Goal: Task Accomplishment & Management: Manage account settings

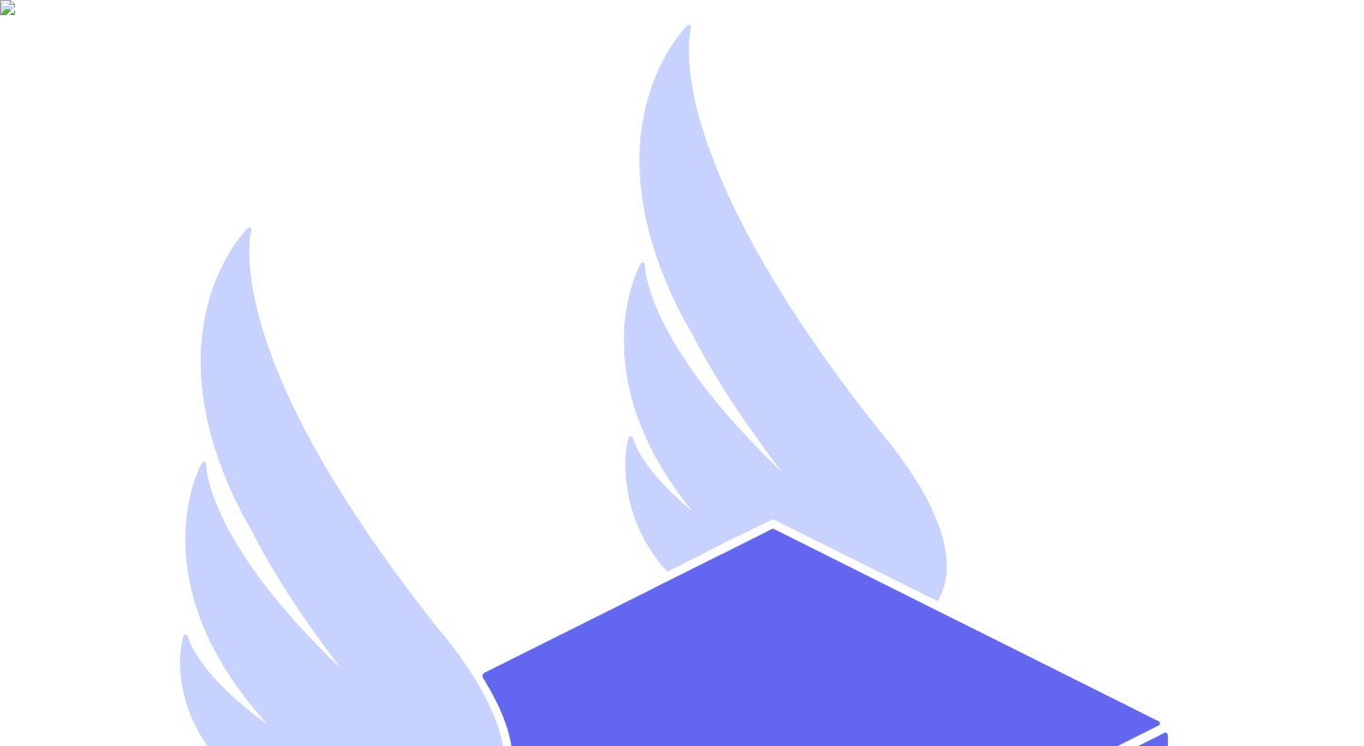
type input "mutahhar.ahmad+8@thryftship.com"
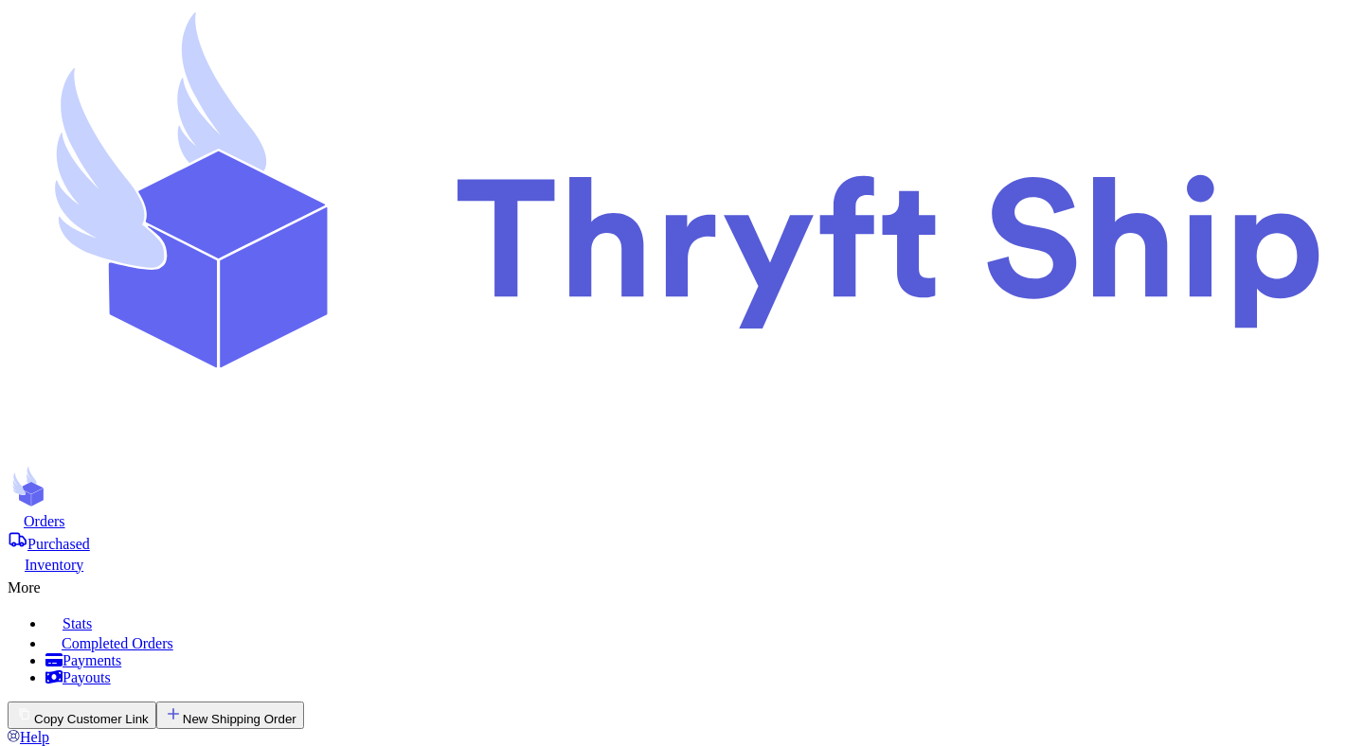
checkbox input "false"
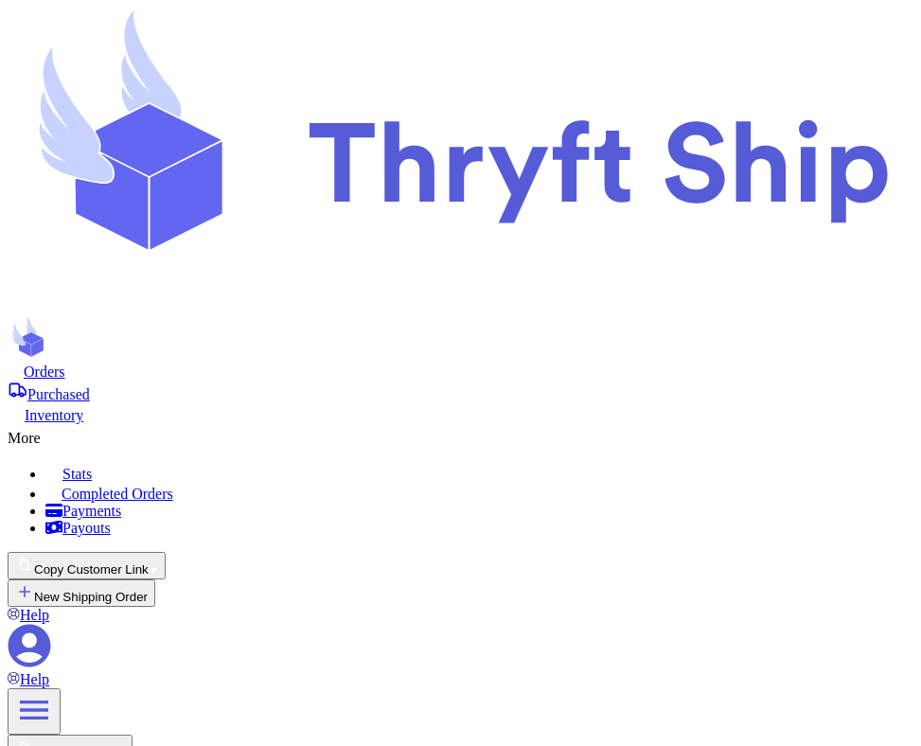
click at [166, 552] on button "Copy Customer Link" at bounding box center [87, 565] width 158 height 27
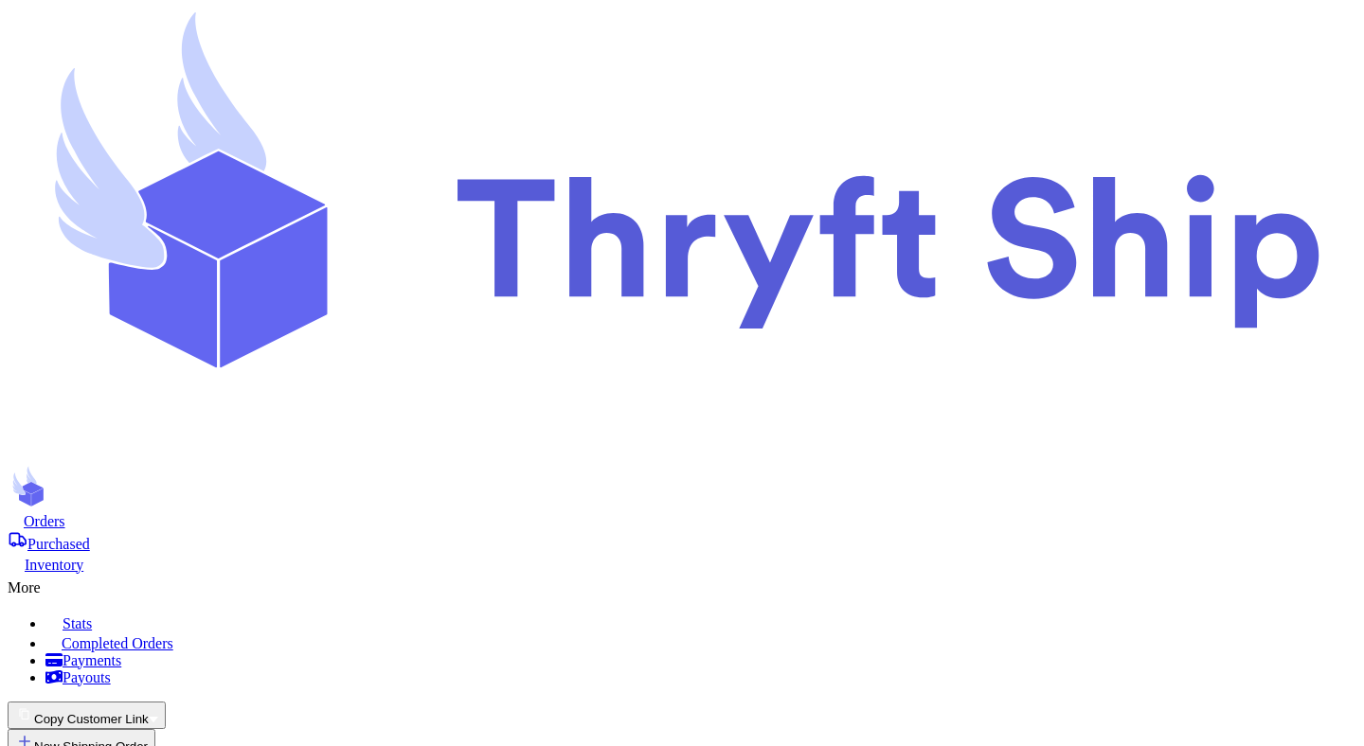
click at [166, 702] on button "Copy Customer Link" at bounding box center [87, 715] width 158 height 27
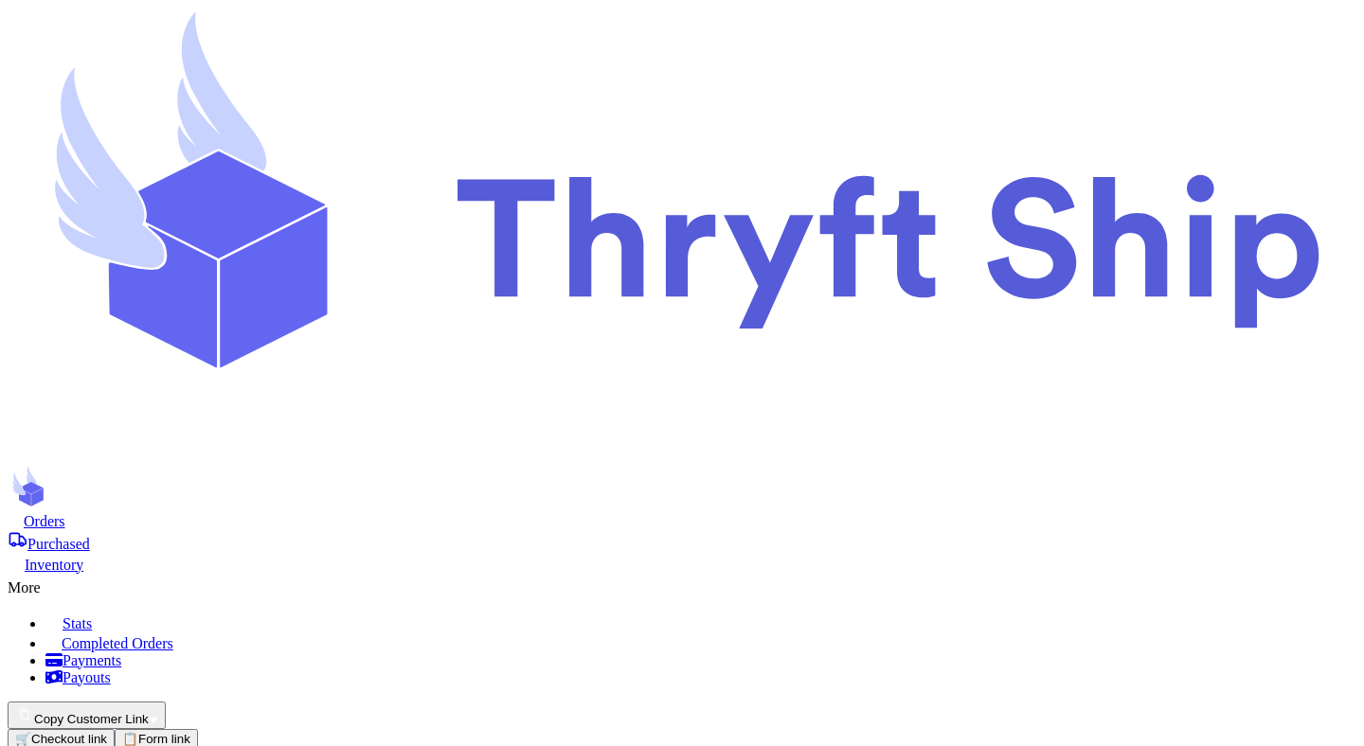
click at [166, 702] on button "Copy Customer Link" at bounding box center [87, 715] width 158 height 27
click at [107, 732] on span "Checkout link" at bounding box center [69, 739] width 76 height 14
click at [166, 702] on button "Copy Customer Link" at bounding box center [87, 715] width 158 height 27
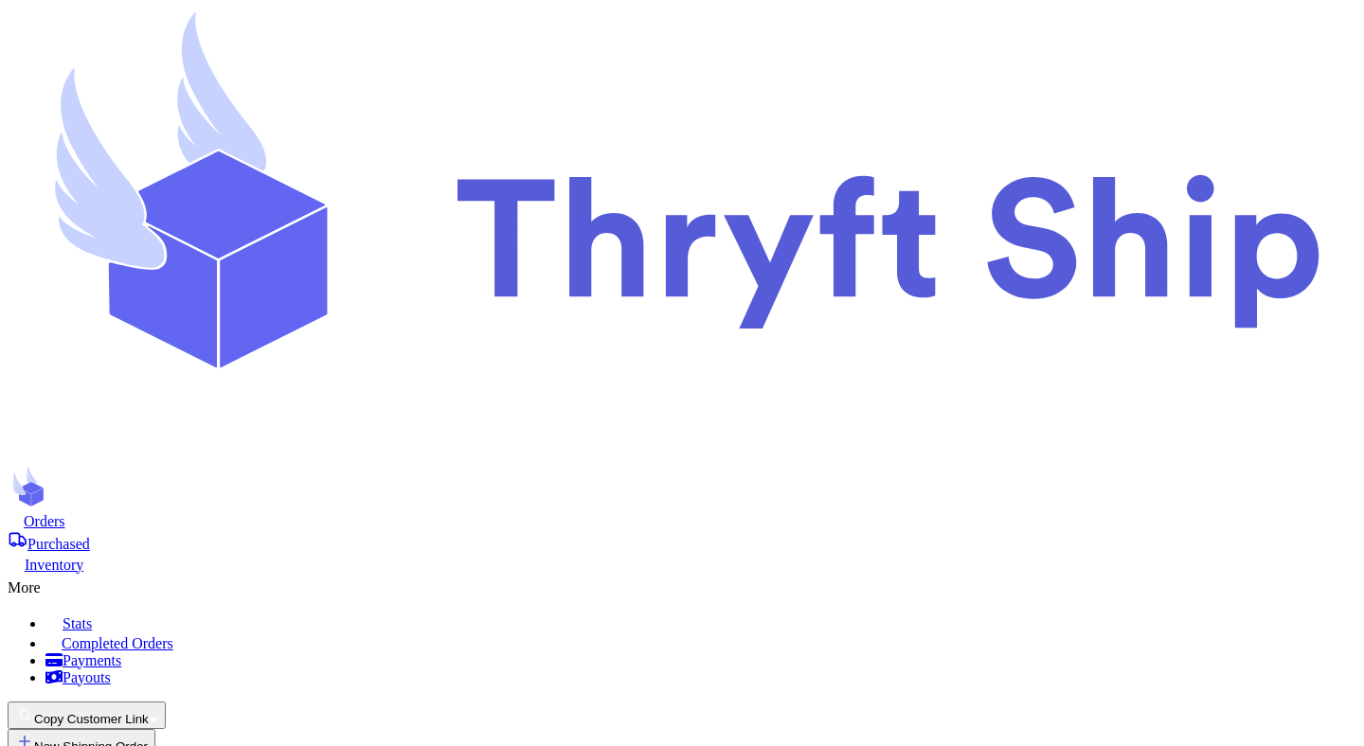
click at [166, 702] on button "Copy Customer Link" at bounding box center [87, 715] width 158 height 27
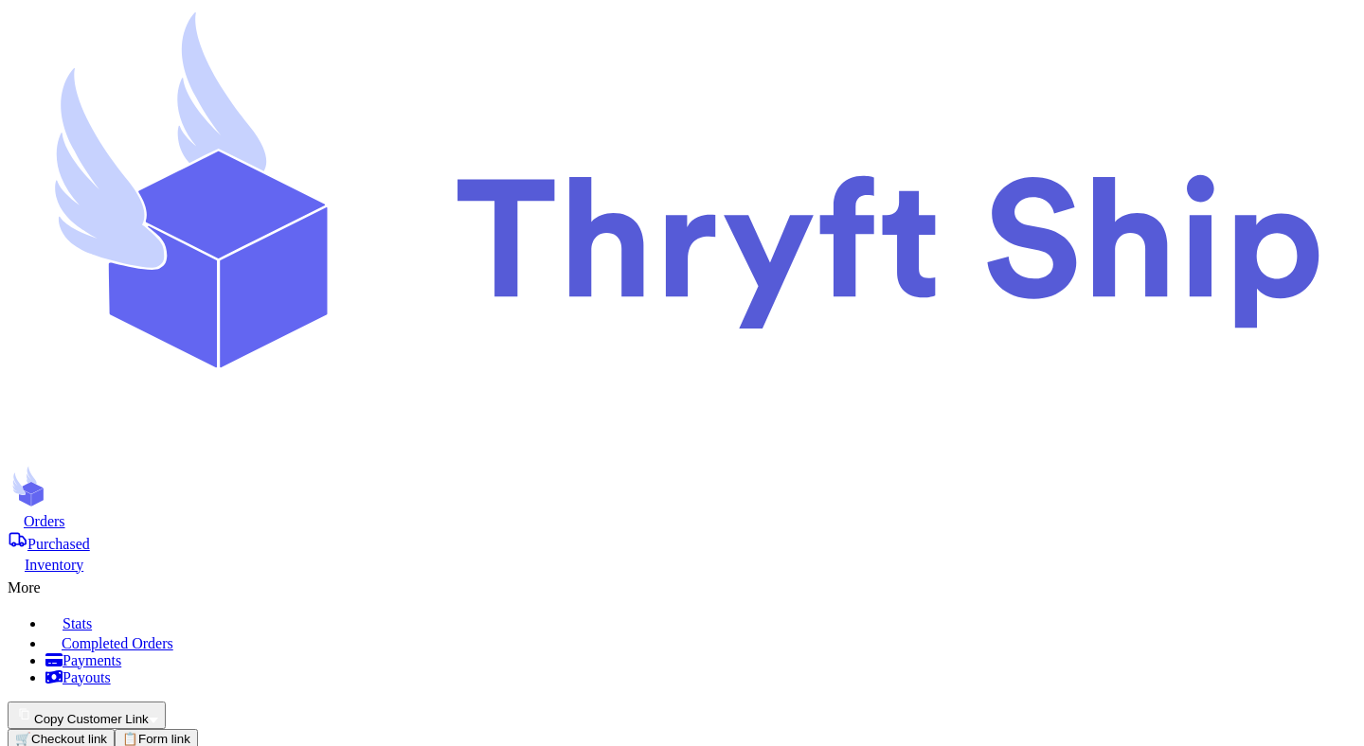
click at [166, 702] on button "Copy Customer Link" at bounding box center [87, 715] width 158 height 27
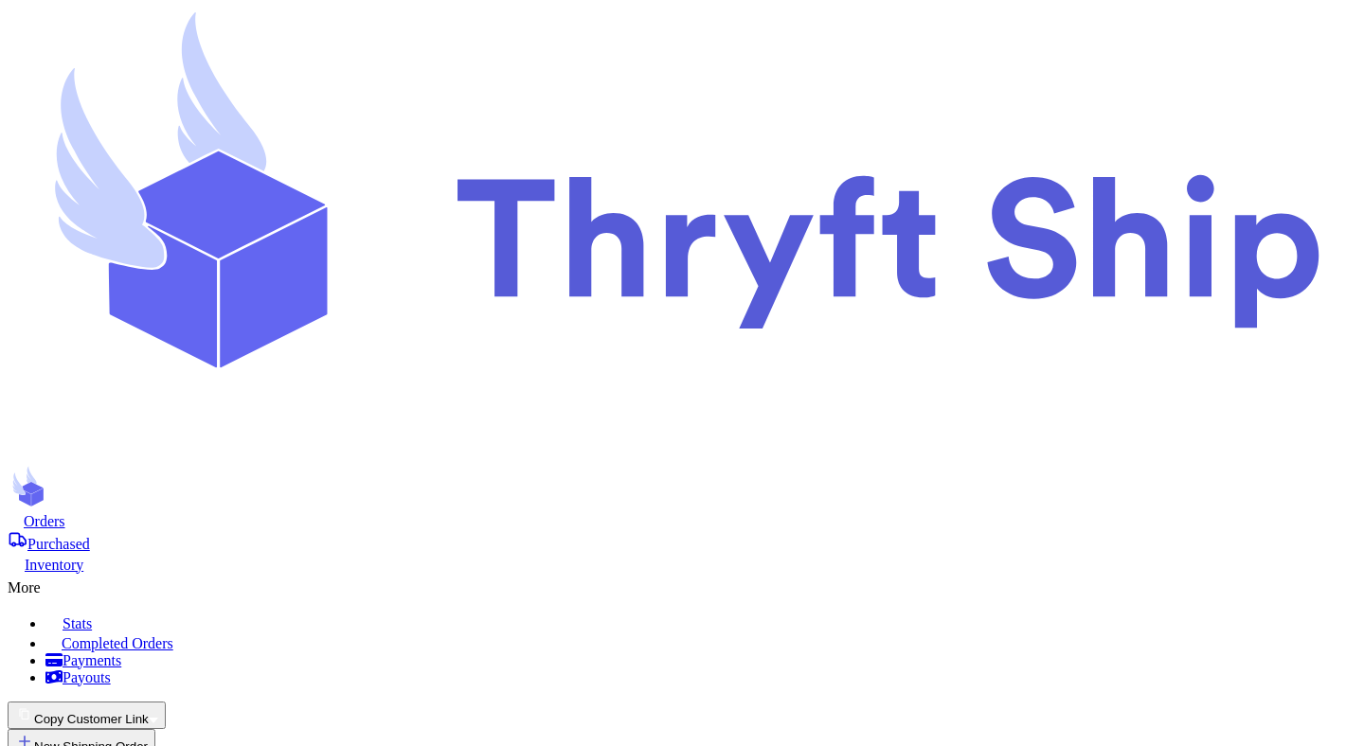
click at [166, 702] on button "Copy Customer Link" at bounding box center [87, 715] width 158 height 27
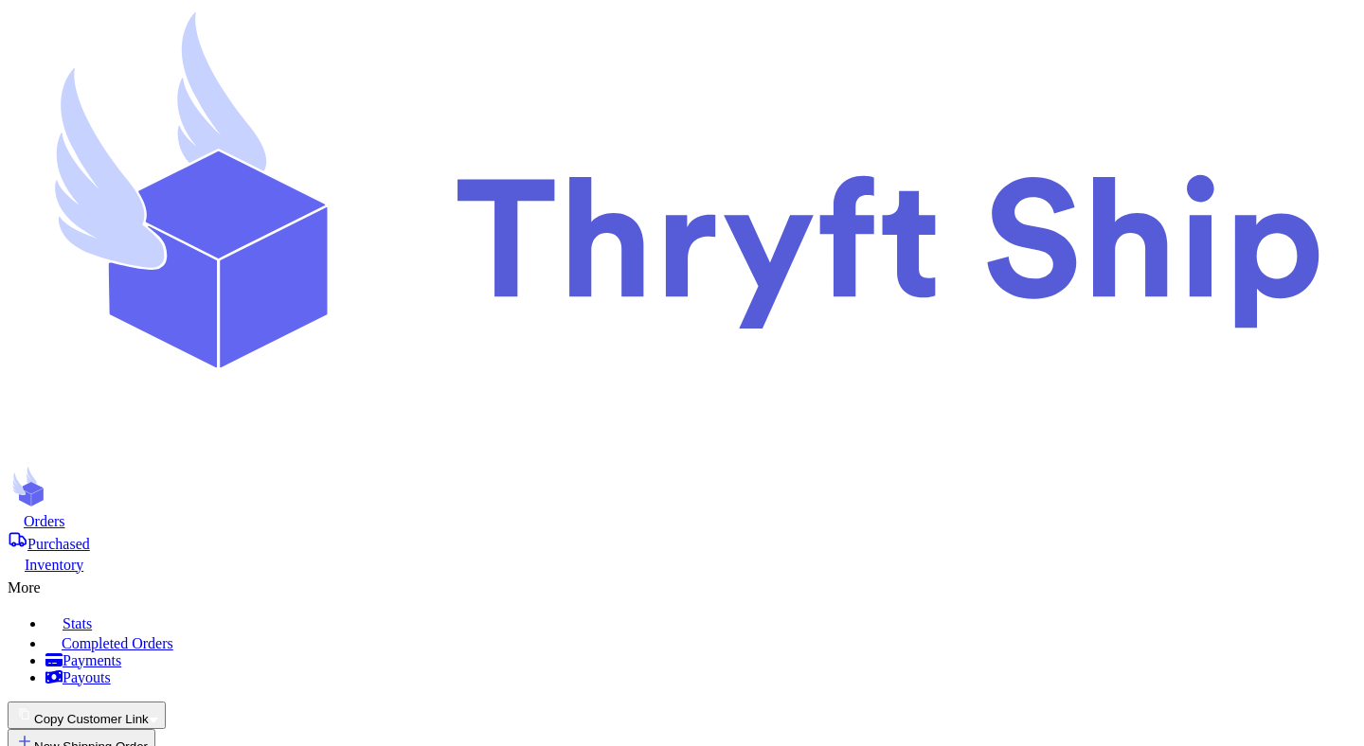
click at [156, 702] on button "Copy Customer Link" at bounding box center [82, 715] width 149 height 27
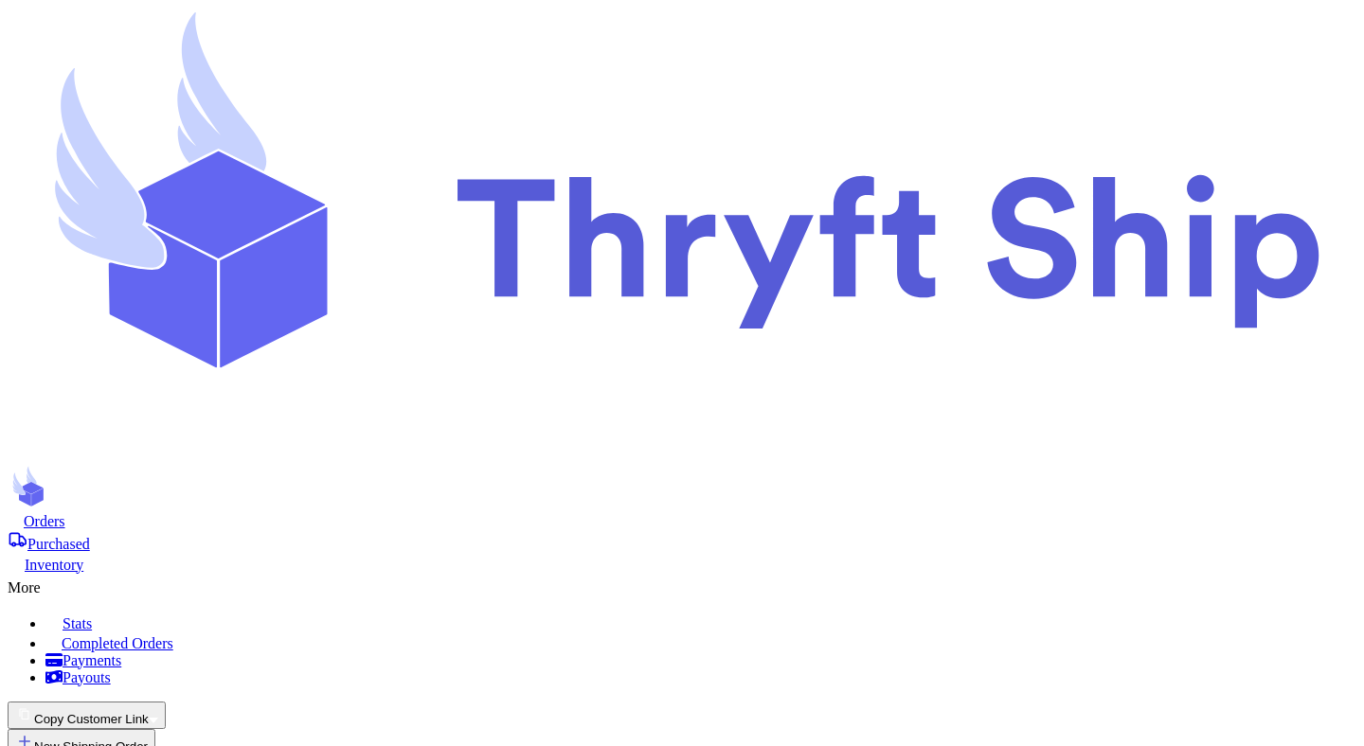
click at [156, 702] on button "Copy Customer Link" at bounding box center [82, 715] width 149 height 27
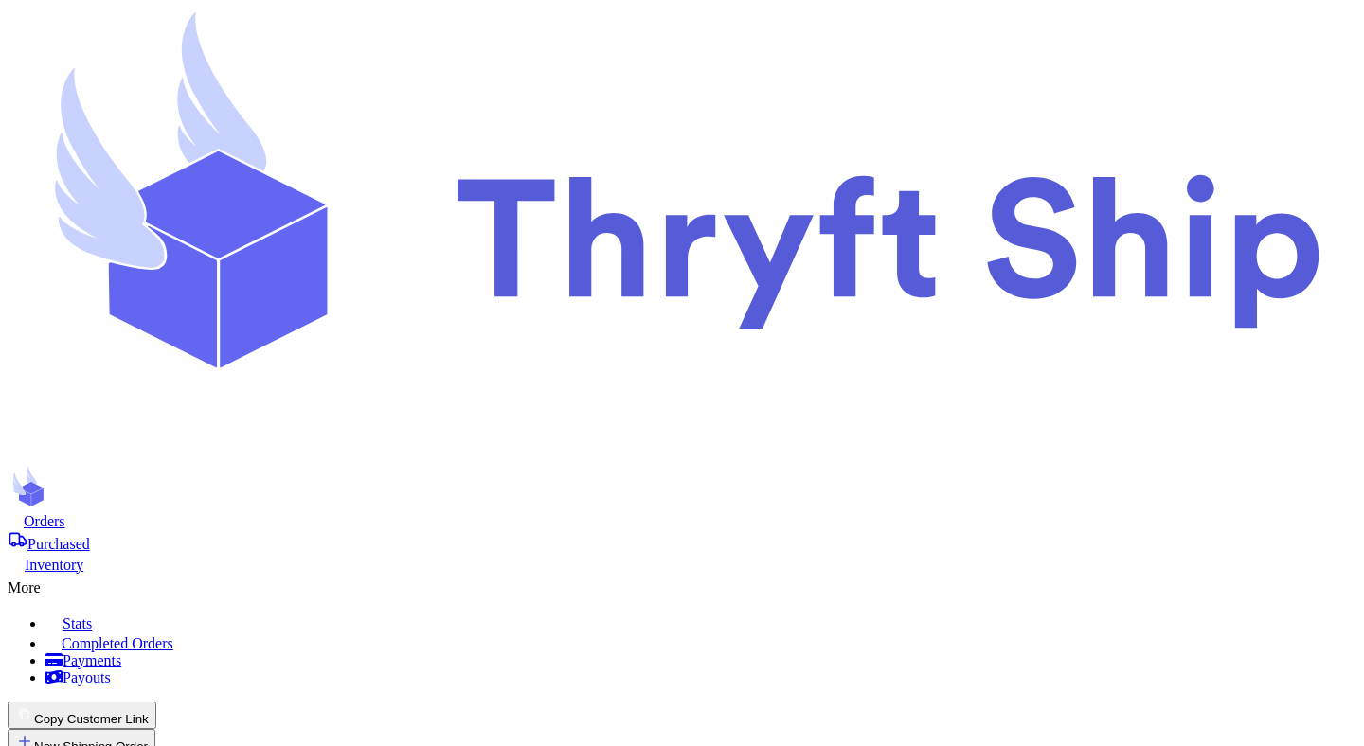
checkbox input "true"
click at [166, 702] on button "Copy Customer Link" at bounding box center [87, 715] width 158 height 27
click at [155, 48] on icon at bounding box center [682, 235] width 1348 height 455
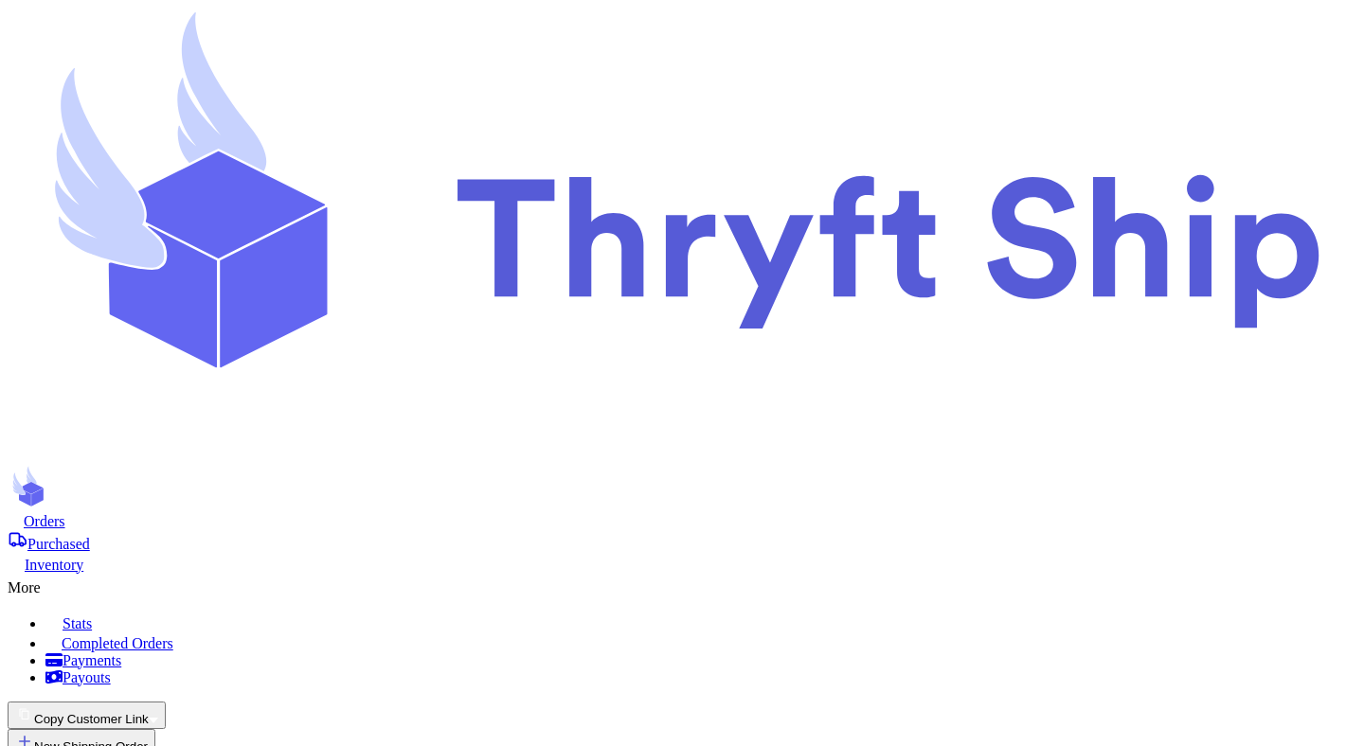
click at [166, 702] on button "Copy Customer Link" at bounding box center [87, 715] width 158 height 27
click at [115, 729] on button "🛒 Checkout link" at bounding box center [61, 739] width 107 height 20
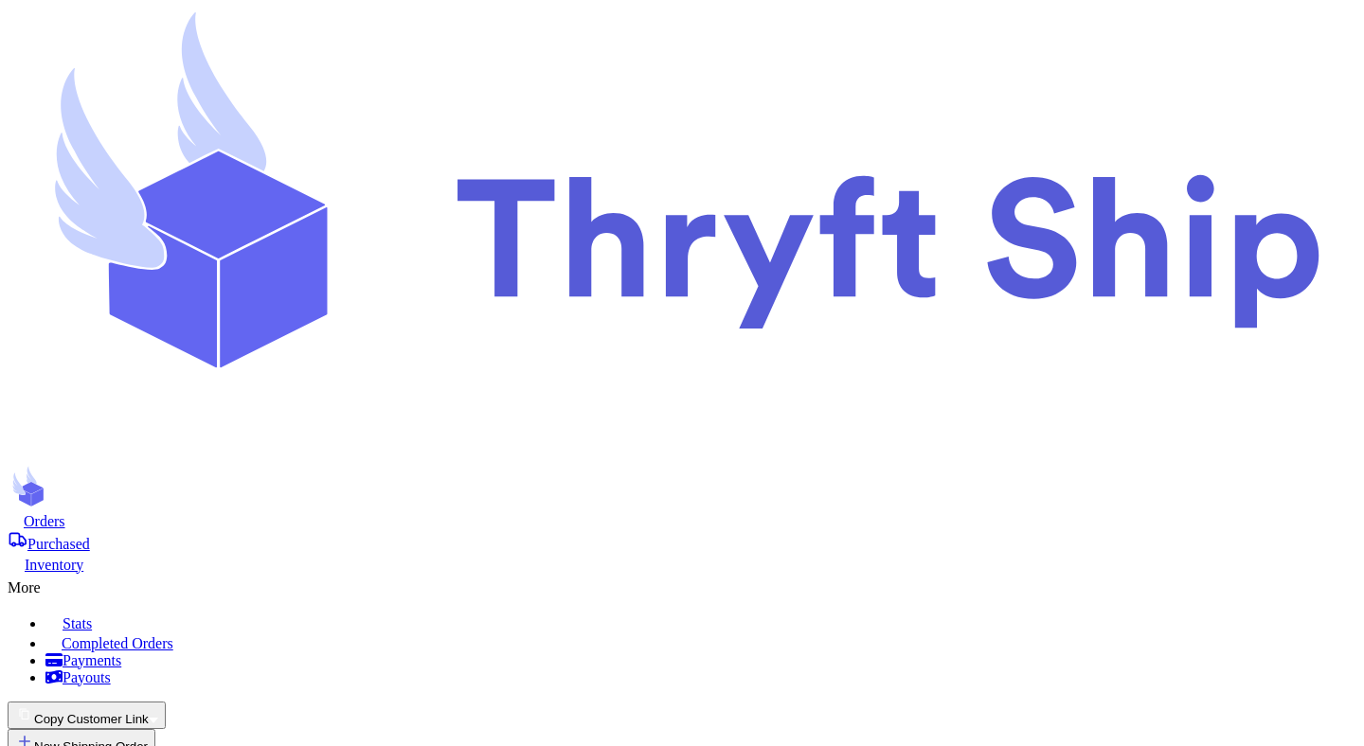
click at [156, 702] on button "Copy Customer Link" at bounding box center [82, 715] width 149 height 27
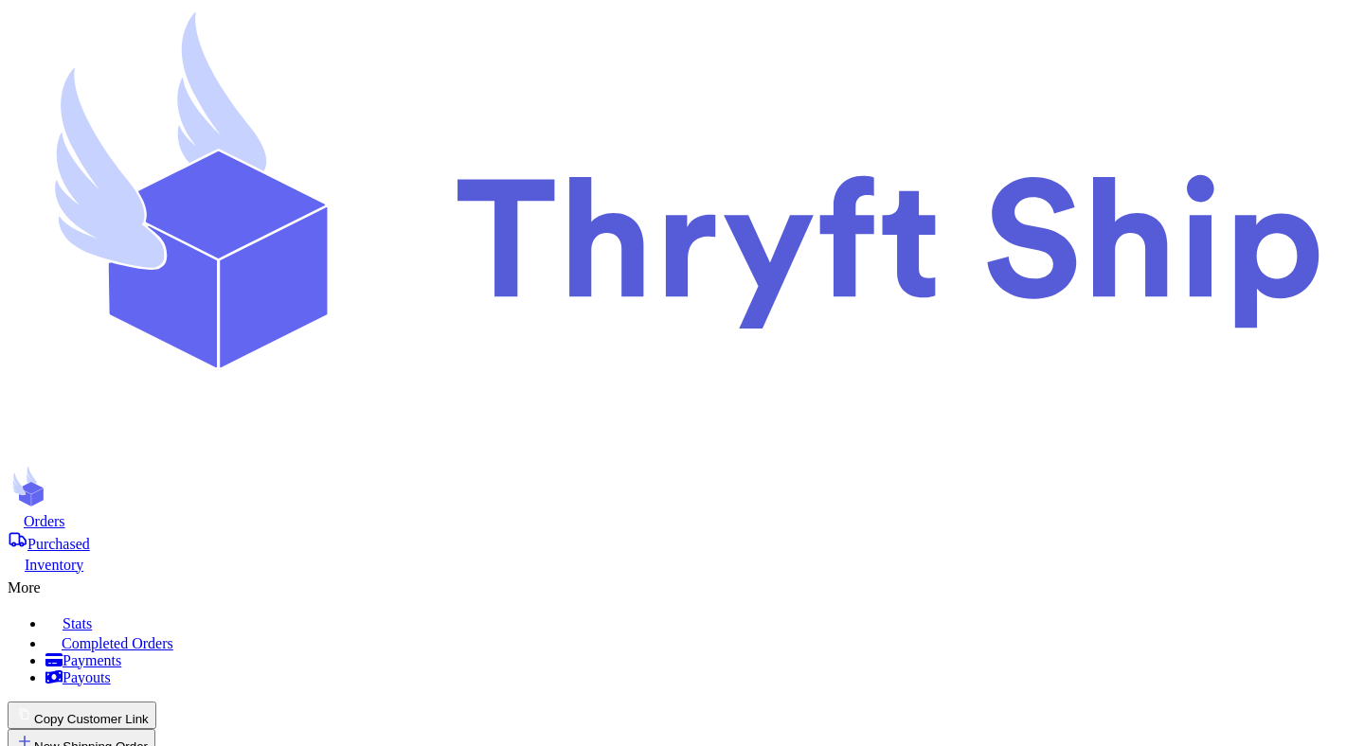
click at [166, 702] on button "Copy Customer Link" at bounding box center [87, 715] width 158 height 27
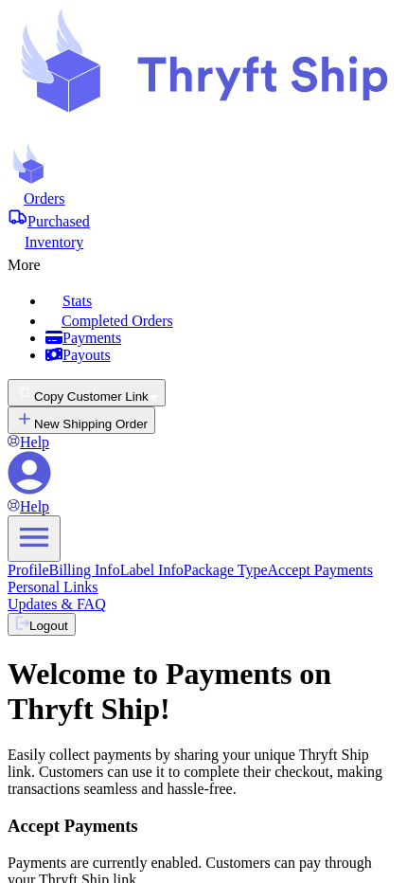
click at [53, 518] on icon at bounding box center [34, 537] width 38 height 38
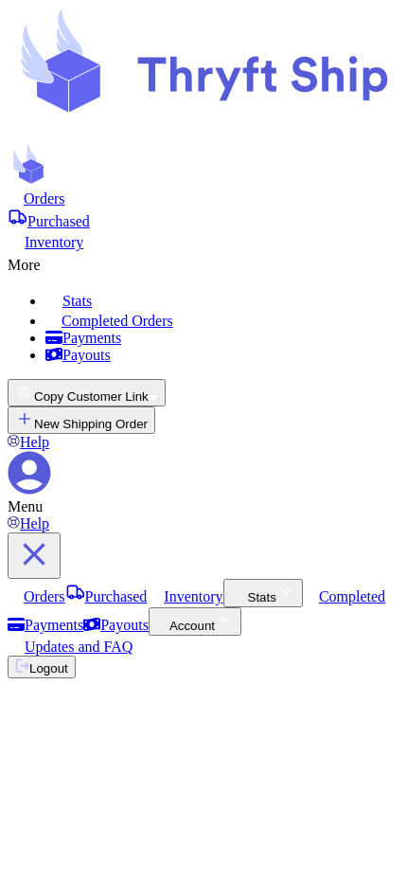
click at [53, 535] on icon at bounding box center [34, 554] width 38 height 38
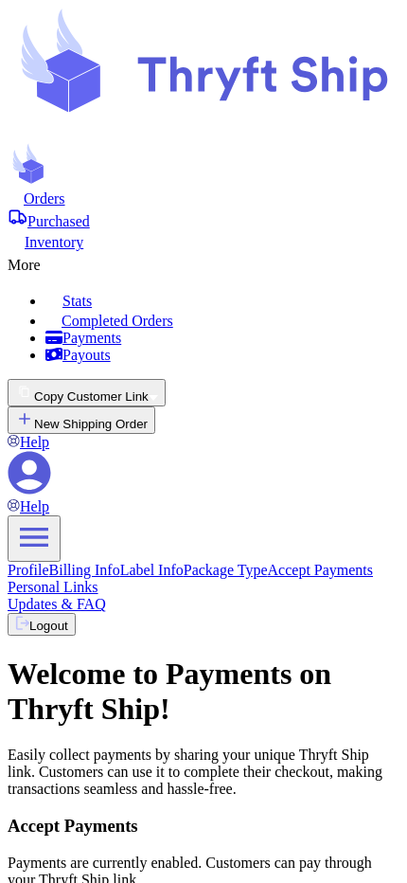
click at [27, 168] on icon at bounding box center [25, 176] width 12 height 16
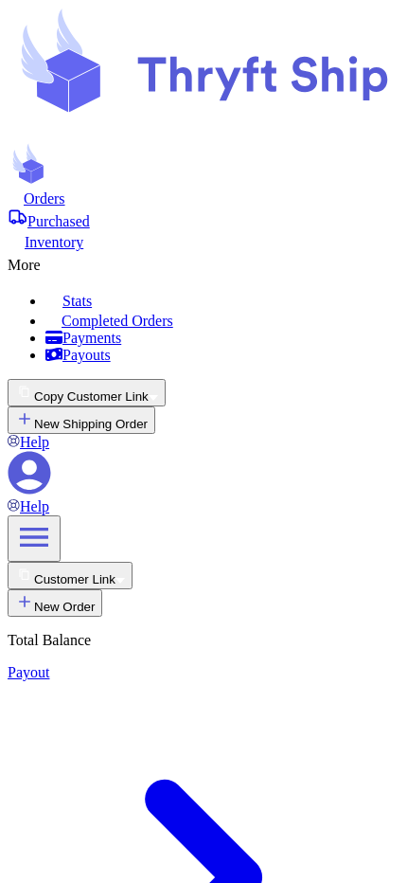
click at [125, 578] on icon "button" at bounding box center [120, 581] width 9 height 6
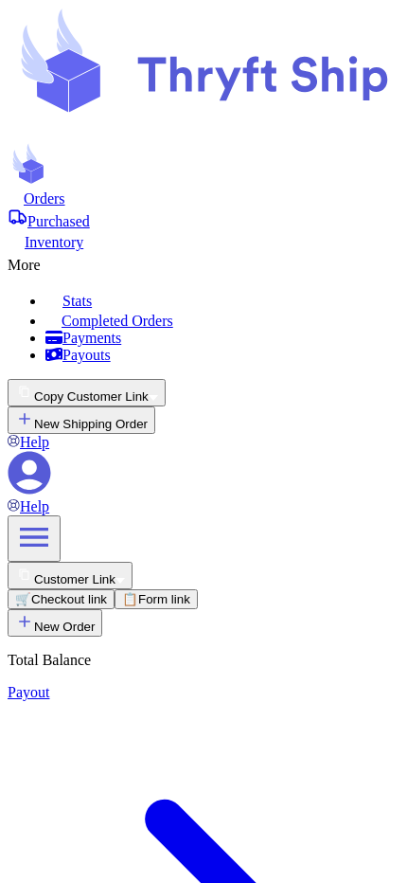
click at [125, 578] on icon "button" at bounding box center [120, 581] width 9 height 6
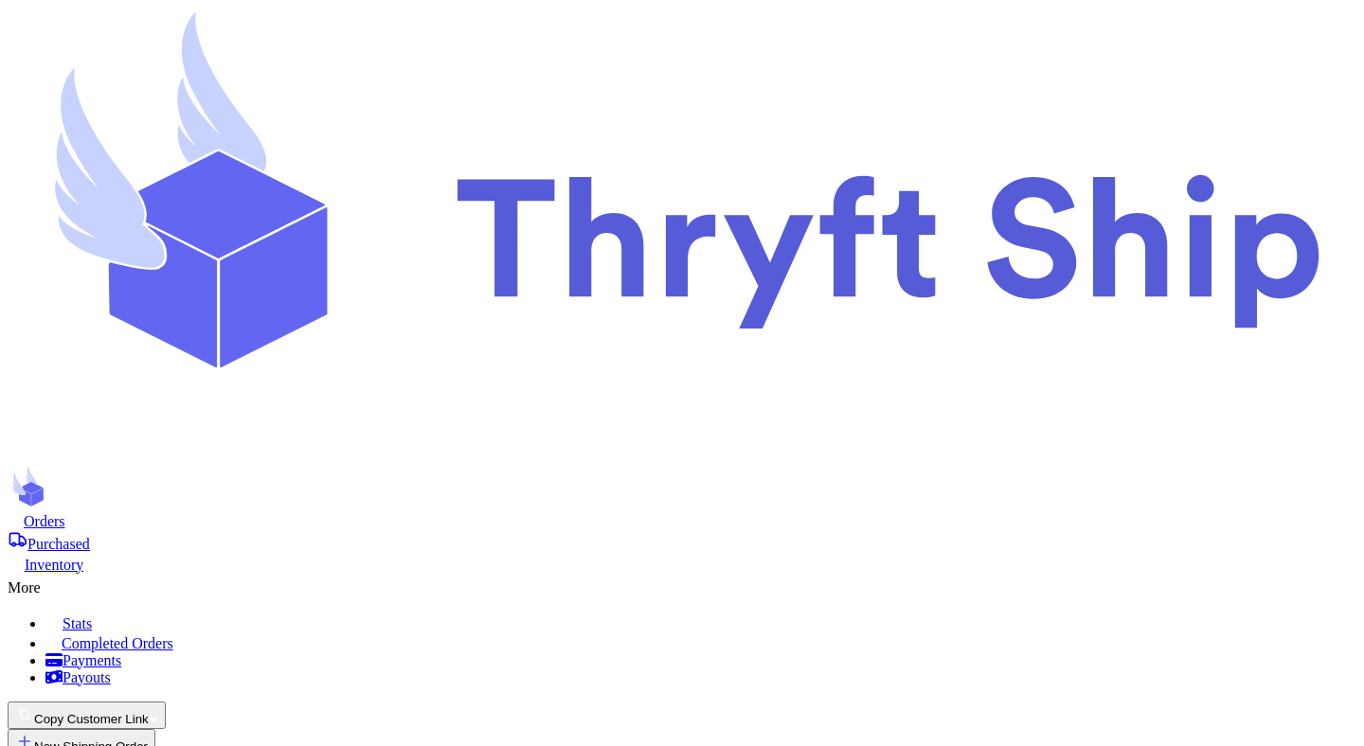
click at [166, 702] on button "Copy Customer Link" at bounding box center [87, 715] width 158 height 27
click at [115, 729] on button "🛒 Checkout link" at bounding box center [61, 739] width 107 height 20
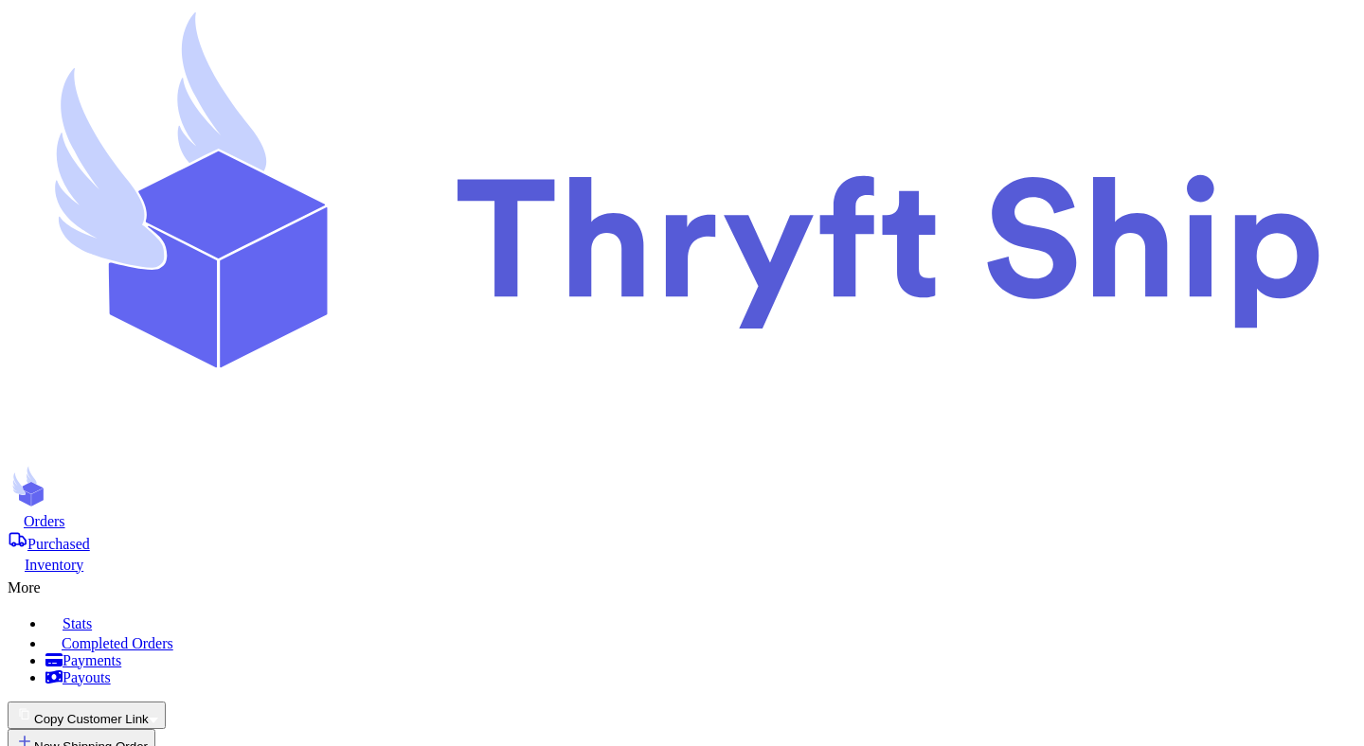
click at [166, 702] on button "Copy Customer Link" at bounding box center [87, 715] width 158 height 27
click at [198, 729] on button "📋 Form link" at bounding box center [156, 739] width 83 height 20
click at [166, 702] on button "Copy Customer Link" at bounding box center [87, 715] width 158 height 27
click at [115, 729] on button "🛒 Checkout link" at bounding box center [61, 739] width 107 height 20
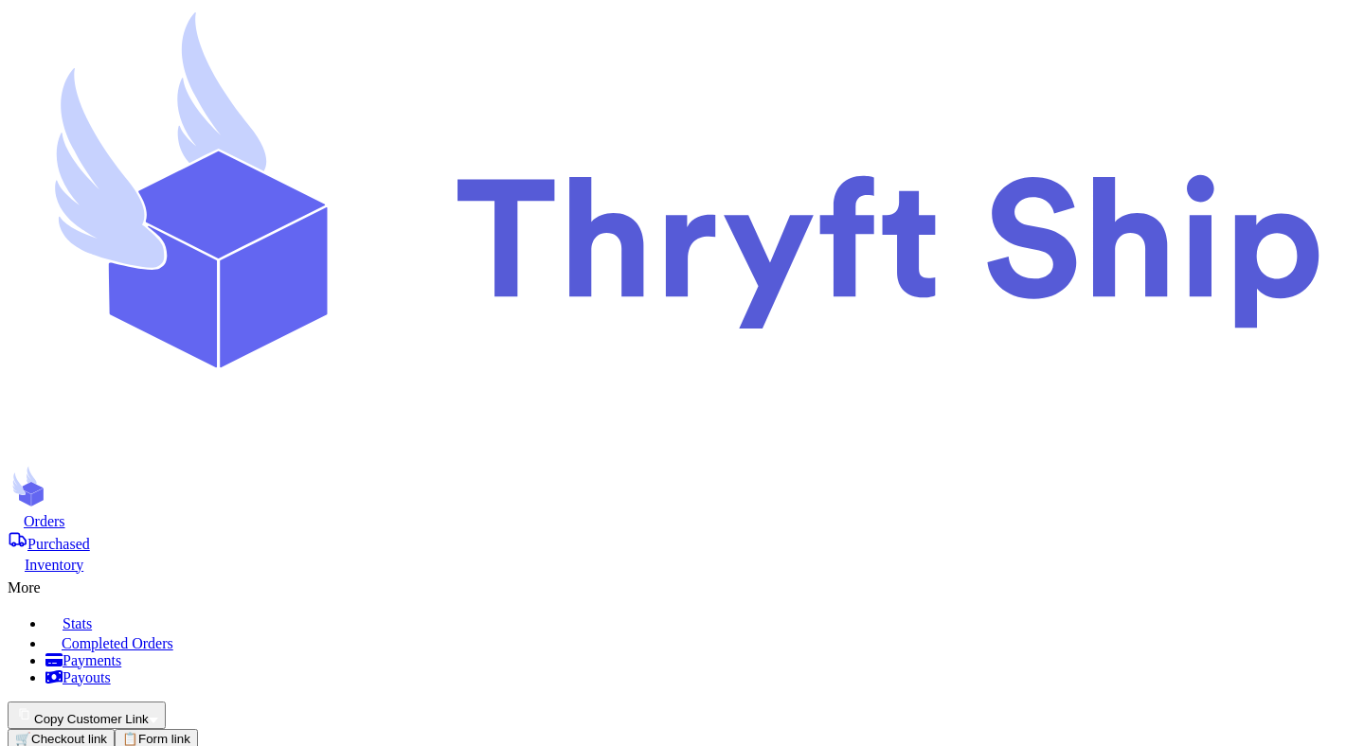
click at [115, 729] on button "🛒 Checkout link" at bounding box center [61, 739] width 107 height 20
click at [166, 702] on button "Copy Customer Link" at bounding box center [87, 715] width 158 height 27
click at [115, 729] on button "🛒 Checkout link" at bounding box center [61, 739] width 107 height 20
click at [166, 702] on button "Copy Customer Link" at bounding box center [87, 715] width 158 height 27
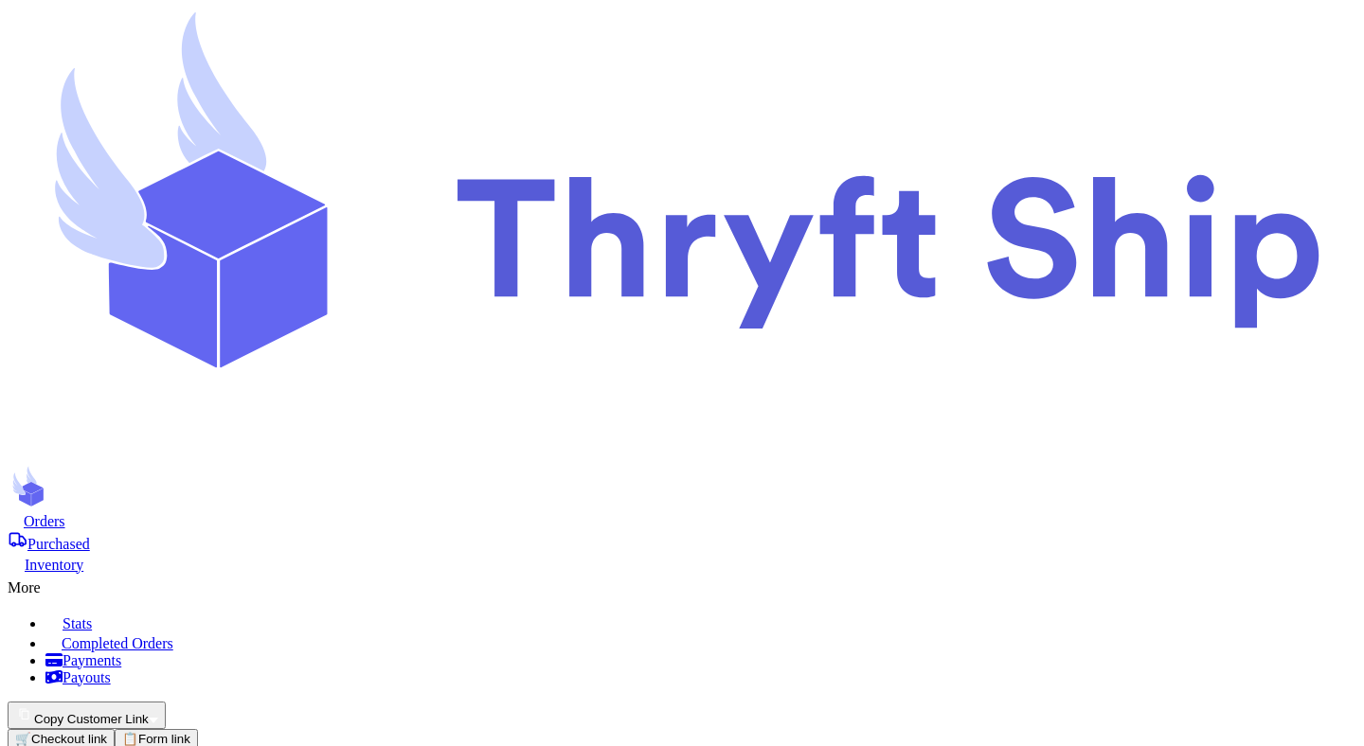
click at [198, 729] on button "📋 Form link" at bounding box center [156, 739] width 83 height 20
checkbox input "false"
click at [166, 702] on button "Copy Customer Link" at bounding box center [87, 715] width 158 height 27
click at [115, 729] on button "🛒 Checkout link" at bounding box center [61, 739] width 107 height 20
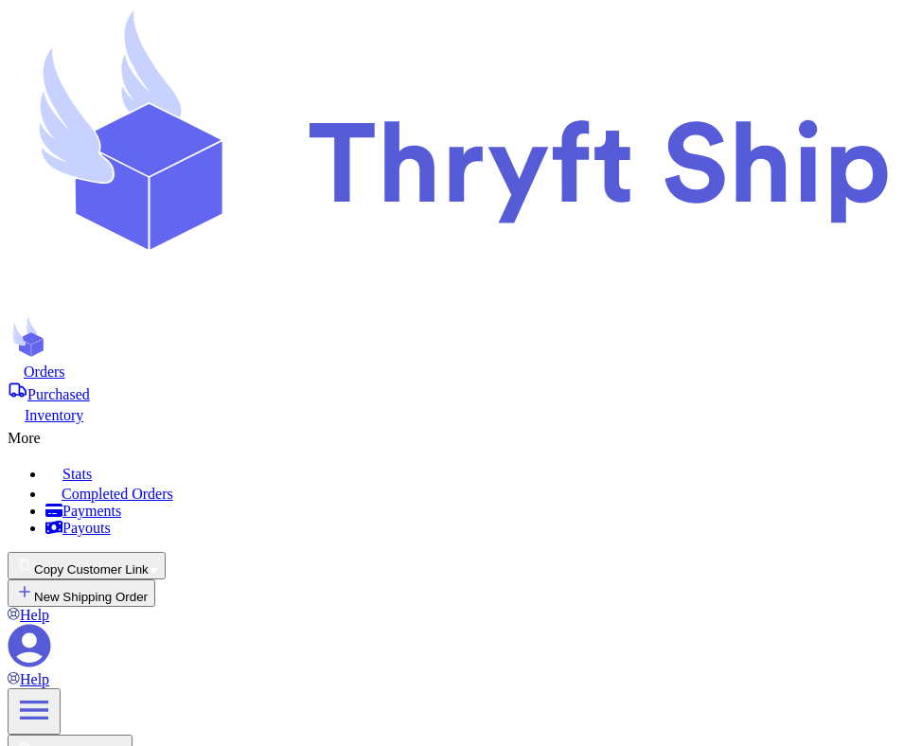
click at [166, 552] on button "Copy Customer Link" at bounding box center [87, 565] width 158 height 27
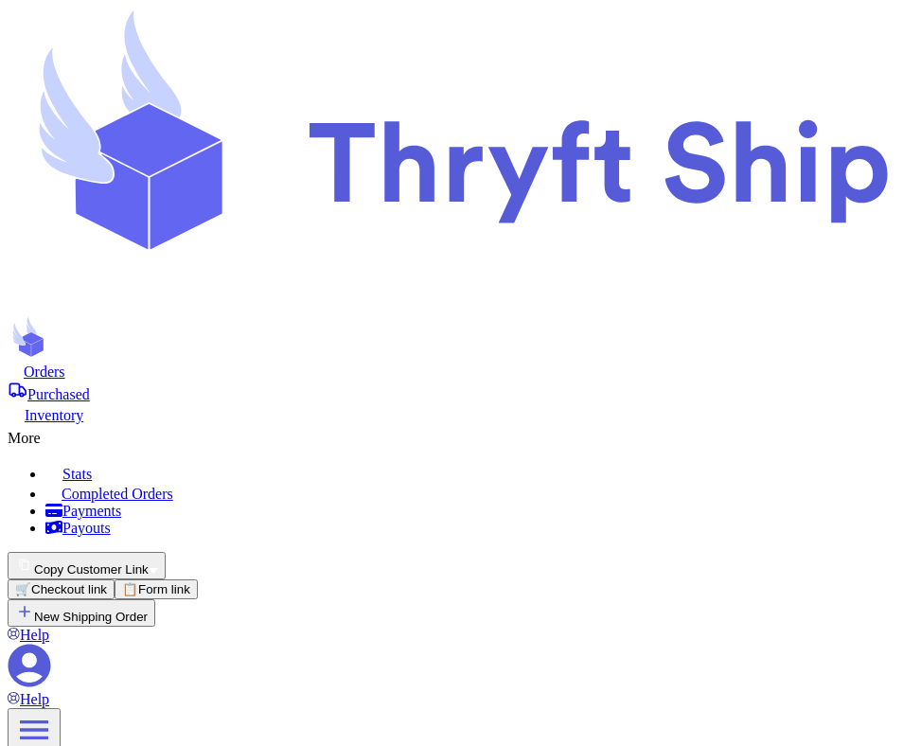
click at [115, 580] on button "🛒 Checkout link" at bounding box center [61, 590] width 107 height 20
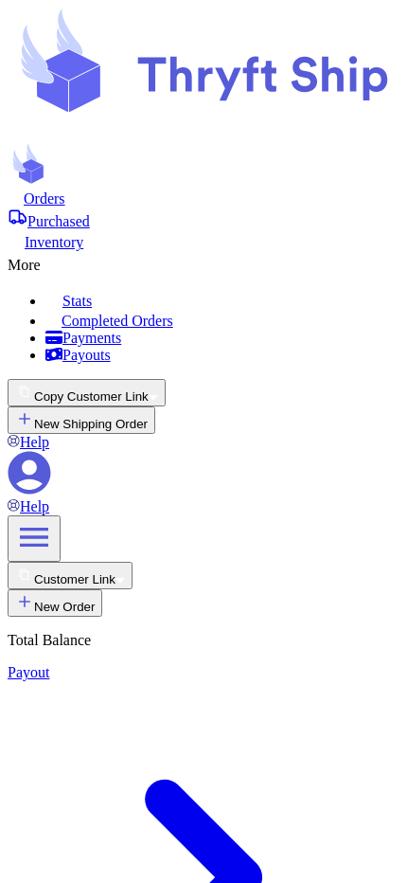
click at [34, 564] on icon "button" at bounding box center [24, 573] width 19 height 19
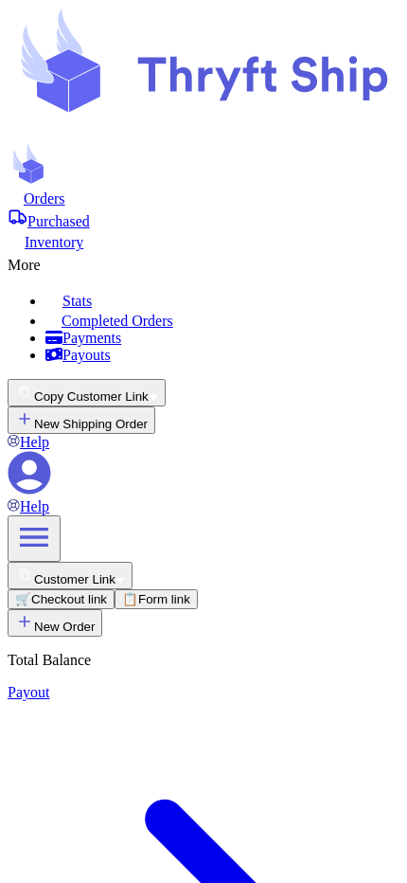
checkbox input "false"
click at [115, 589] on button "🛒 Checkout link" at bounding box center [61, 599] width 107 height 20
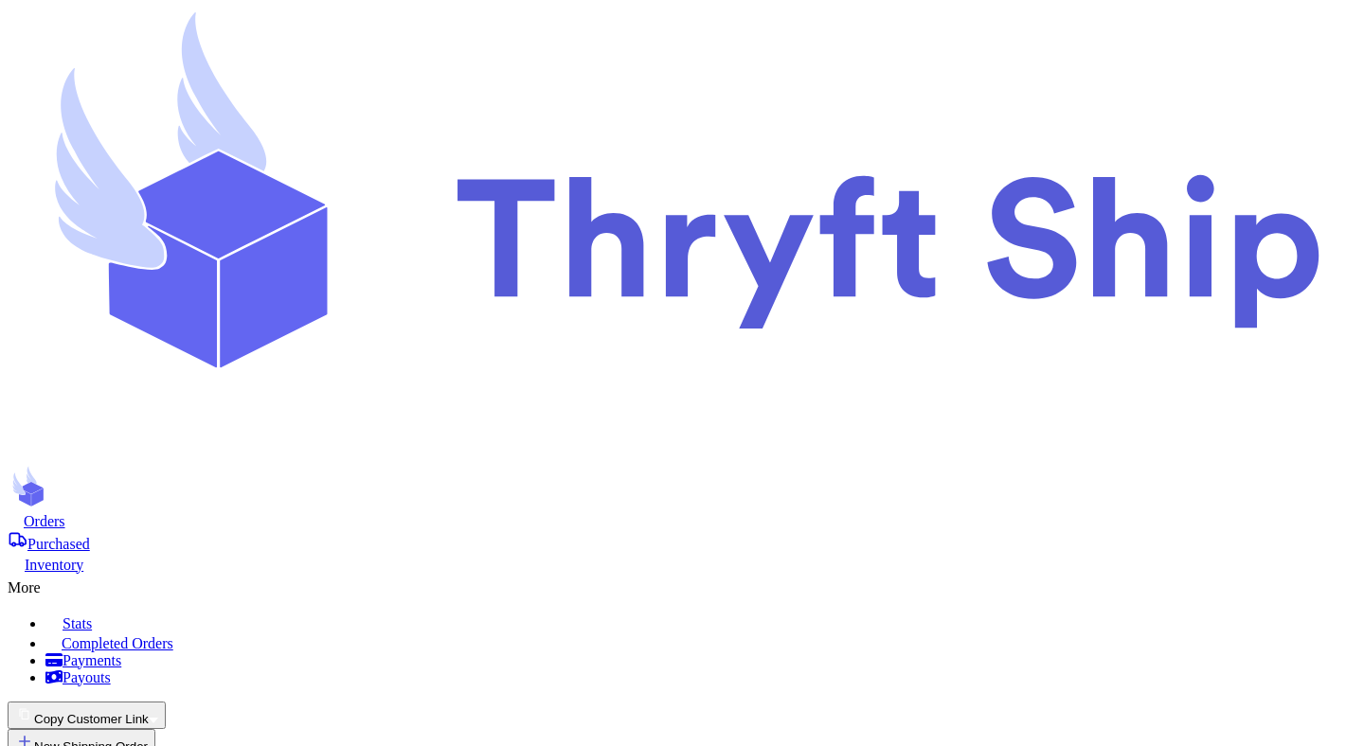
click at [166, 702] on button "Copy Customer Link" at bounding box center [87, 715] width 158 height 27
click at [115, 729] on button "🛒 Checkout link" at bounding box center [61, 739] width 107 height 20
click at [166, 702] on button "Copy Customer Link" at bounding box center [87, 715] width 158 height 27
click at [115, 729] on button "🛒 Checkout link" at bounding box center [61, 739] width 107 height 20
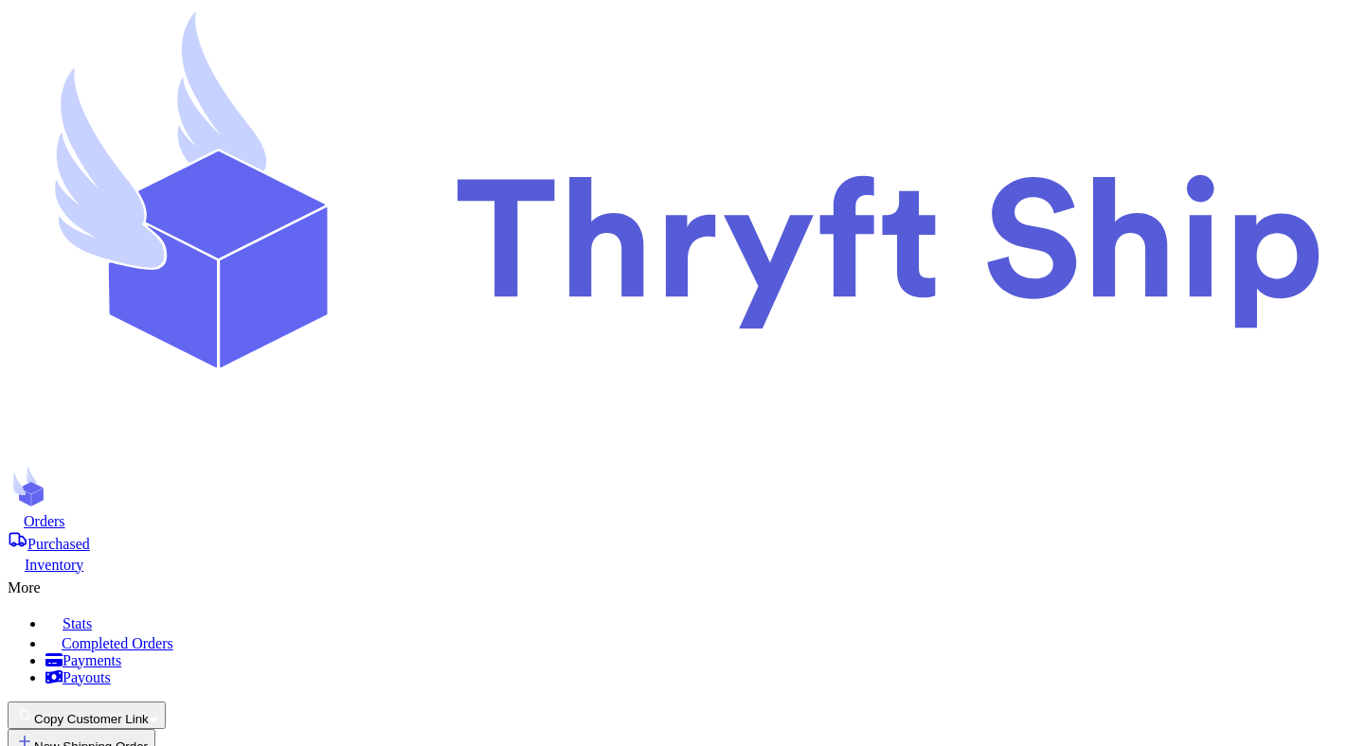
click at [166, 702] on button "Copy Customer Link" at bounding box center [87, 715] width 158 height 27
click at [198, 729] on button "📋 Form link" at bounding box center [156, 739] width 83 height 20
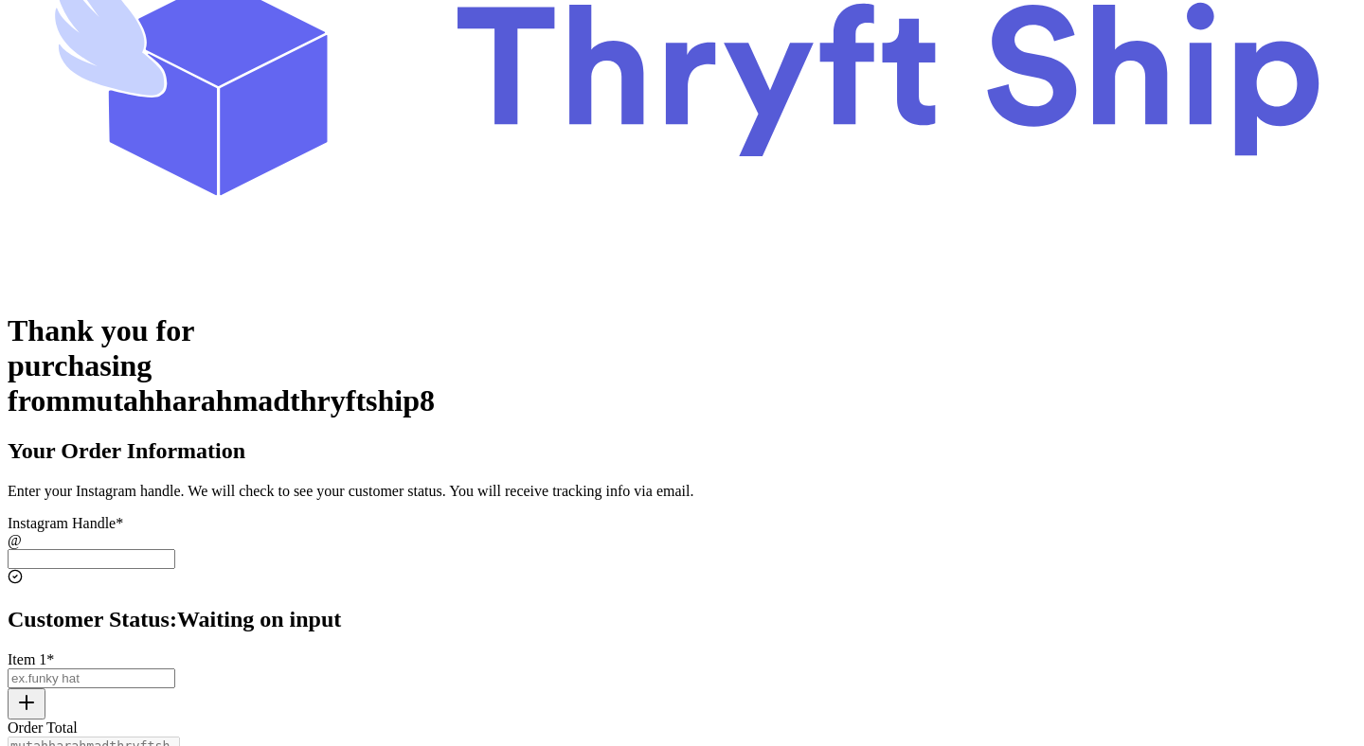
scroll to position [294, 0]
